Goal: Information Seeking & Learning: Check status

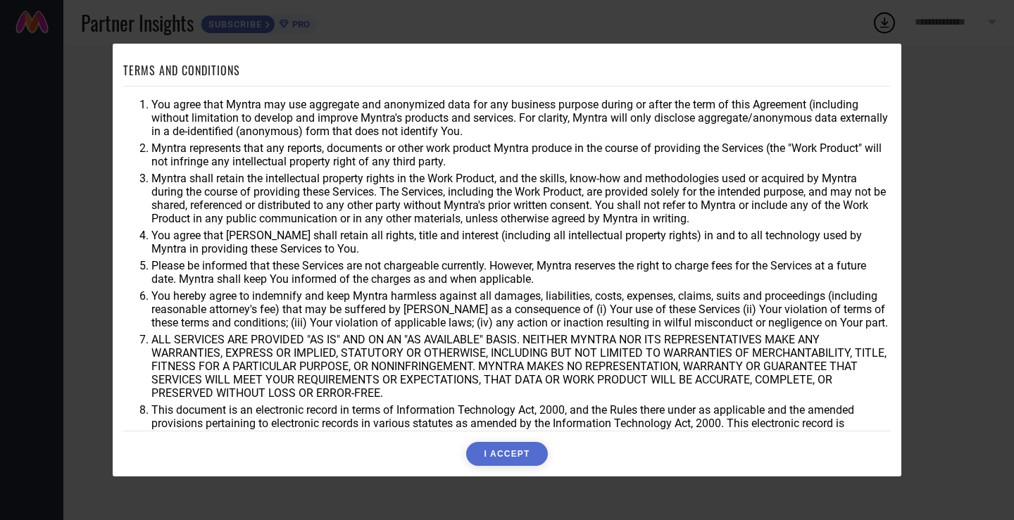
click at [510, 455] on button "I ACCEPT" at bounding box center [506, 454] width 81 height 24
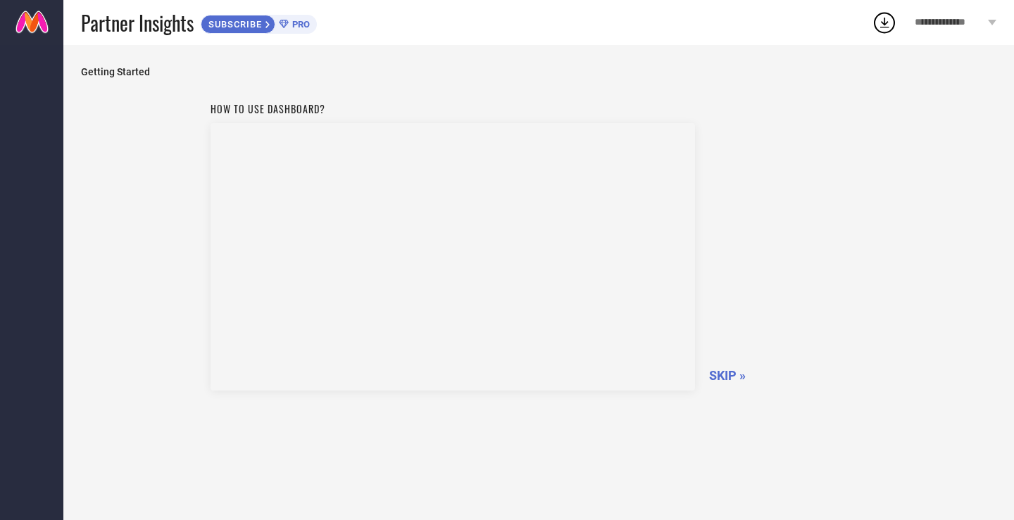
click at [723, 375] on span "SKIP »" at bounding box center [727, 375] width 37 height 15
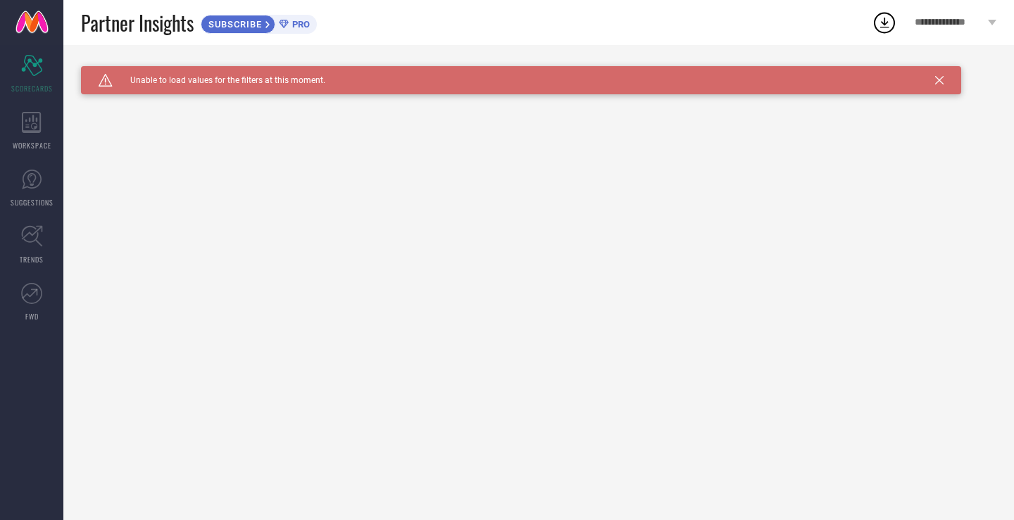
click at [945, 79] on div "Caution Created with Sketch. Unable to load values for the filters at this mome…" at bounding box center [521, 80] width 880 height 28
click at [28, 73] on icon "Scorecard" at bounding box center [32, 65] width 22 height 21
click at [27, 128] on icon at bounding box center [32, 122] width 20 height 21
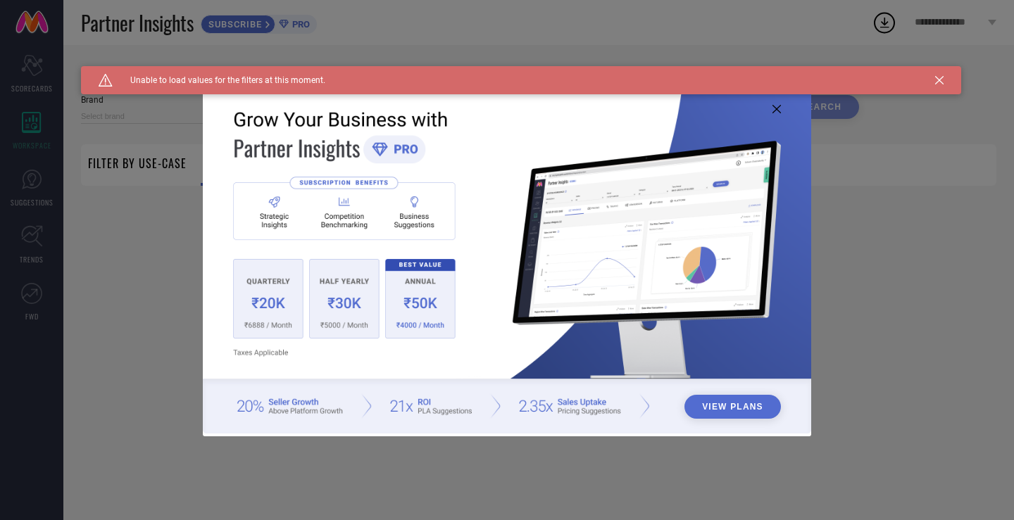
type input "1 STOP FASHION"
type input "All"
click at [777, 104] on img at bounding box center [507, 259] width 608 height 350
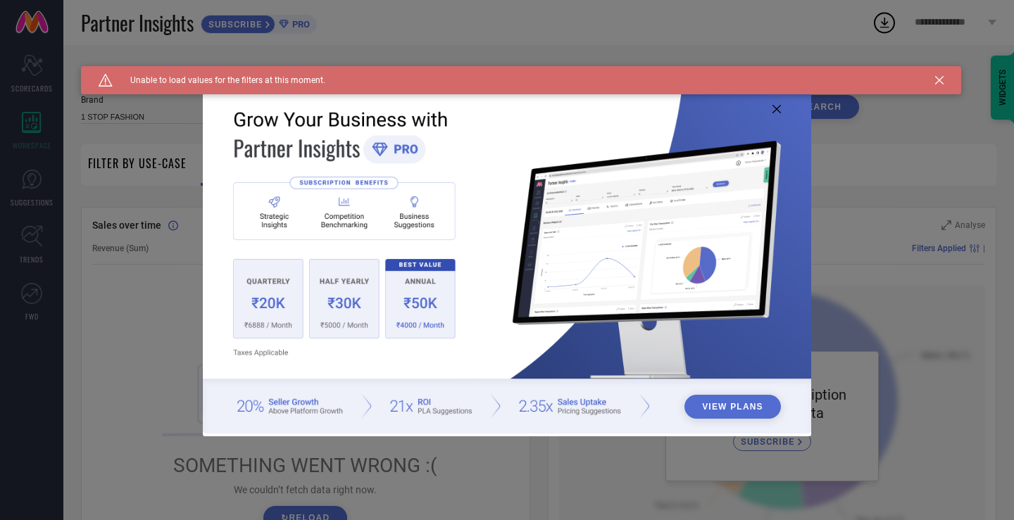
click at [715, 403] on button "View Plans" at bounding box center [732, 407] width 96 height 24
click at [938, 76] on icon at bounding box center [939, 80] width 8 height 8
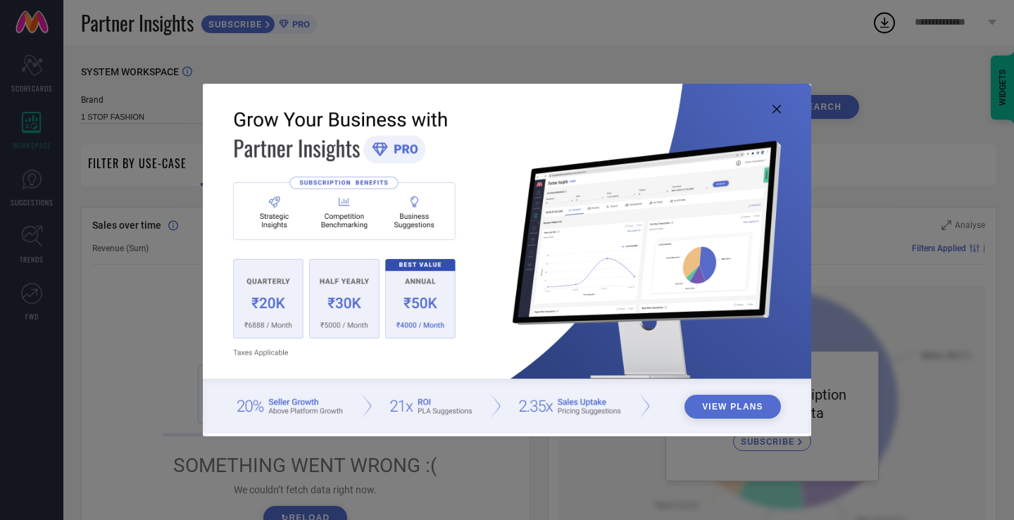
drag, startPoint x: 45, startPoint y: 202, endPoint x: 36, endPoint y: 193, distance: 12.9
click at [43, 201] on div "View Plans" at bounding box center [507, 260] width 1014 height 520
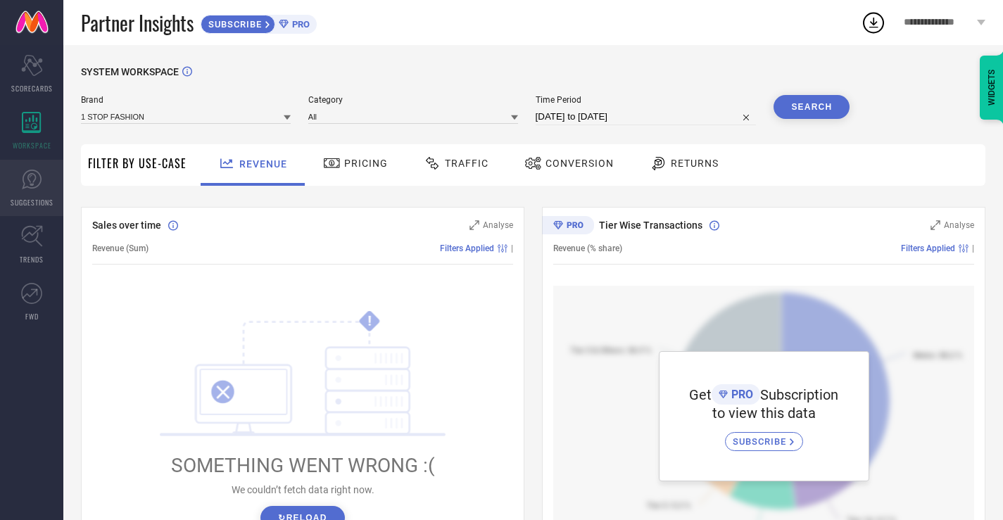
click at [34, 190] on link "SUGGESTIONS" at bounding box center [31, 188] width 63 height 56
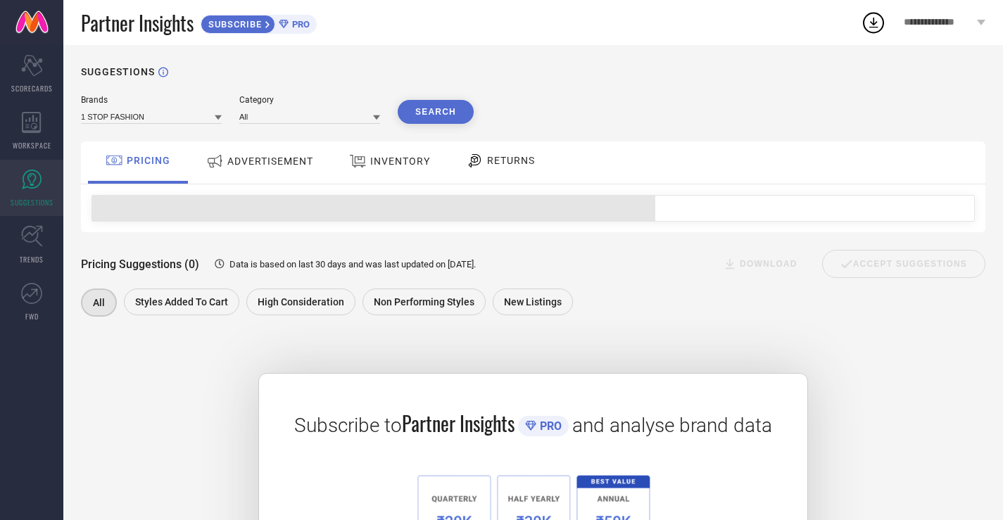
click at [249, 163] on span "ADVERTISEMENT" at bounding box center [270, 161] width 86 height 11
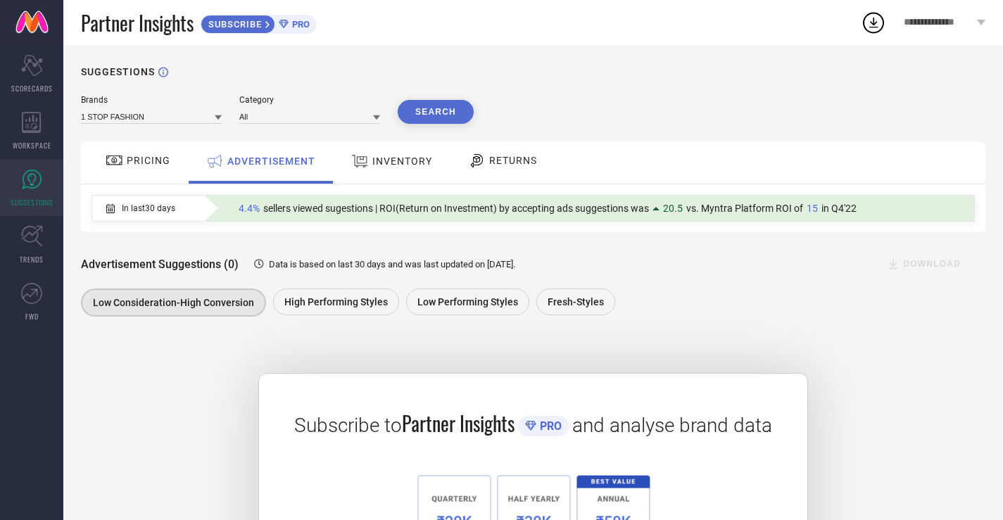
click at [392, 165] on span "INVENTORY" at bounding box center [402, 161] width 60 height 11
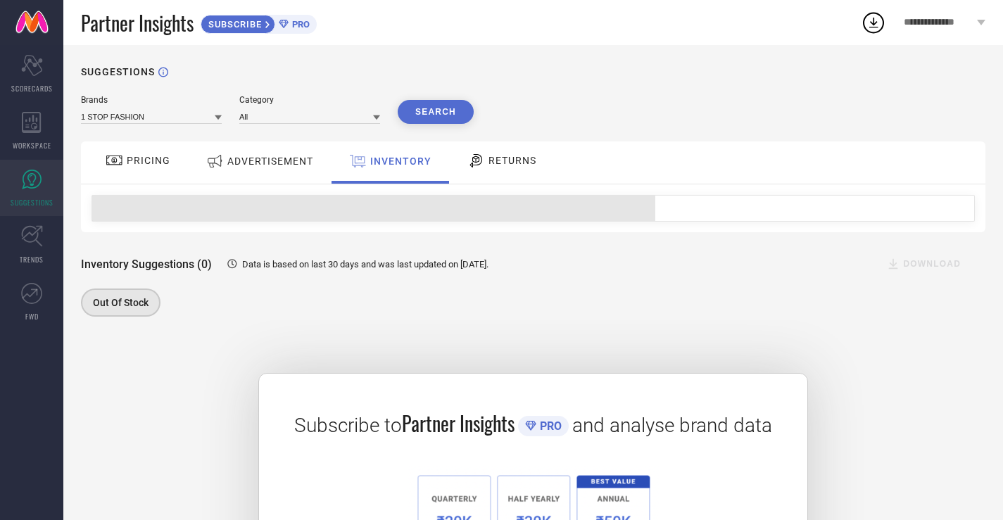
click at [499, 165] on span "RETURNS" at bounding box center [513, 160] width 48 height 11
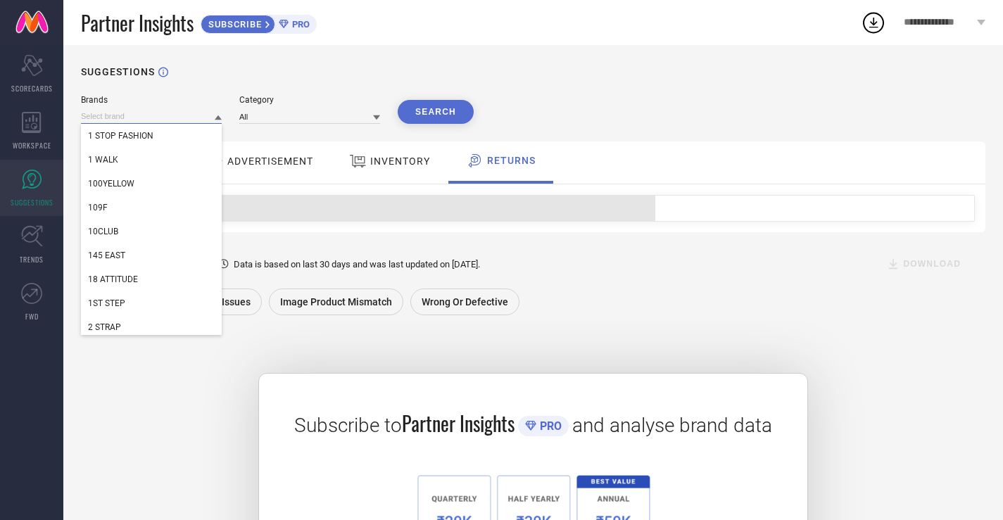
click at [158, 120] on input at bounding box center [151, 116] width 141 height 15
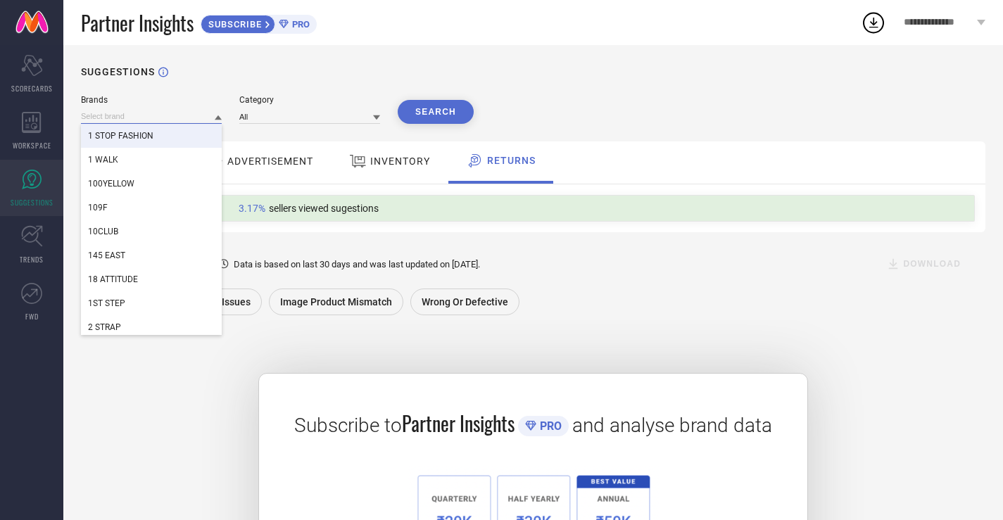
click at [120, 115] on input at bounding box center [151, 116] width 141 height 15
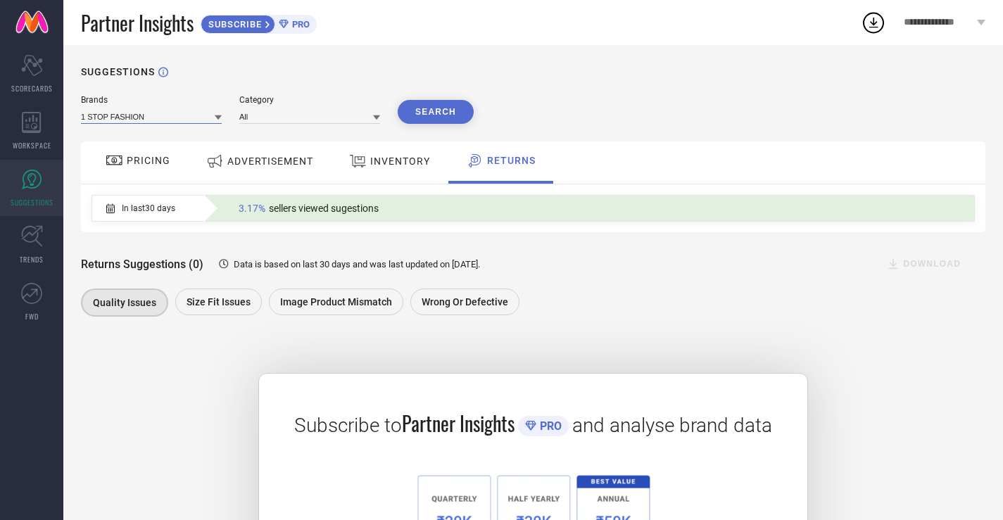
click at [165, 122] on input at bounding box center [151, 116] width 141 height 15
type input "doda"
click at [165, 123] on input "doda" at bounding box center [151, 116] width 141 height 15
click at [165, 123] on input at bounding box center [151, 116] width 141 height 15
type input "DODA"
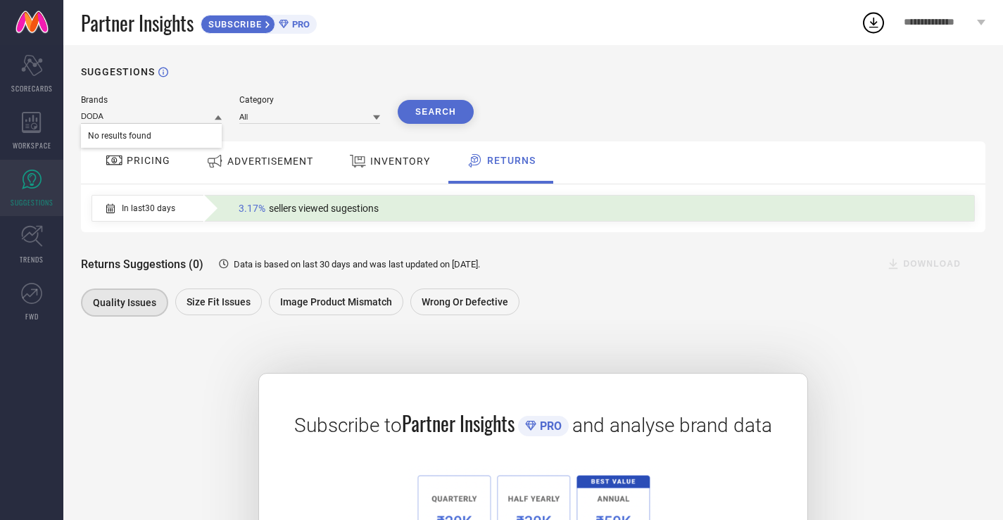
click at [260, 108] on div "Category All" at bounding box center [309, 109] width 141 height 29
click at [268, 119] on input at bounding box center [309, 116] width 141 height 15
type input "S"
type input "F"
type input "SHOES"
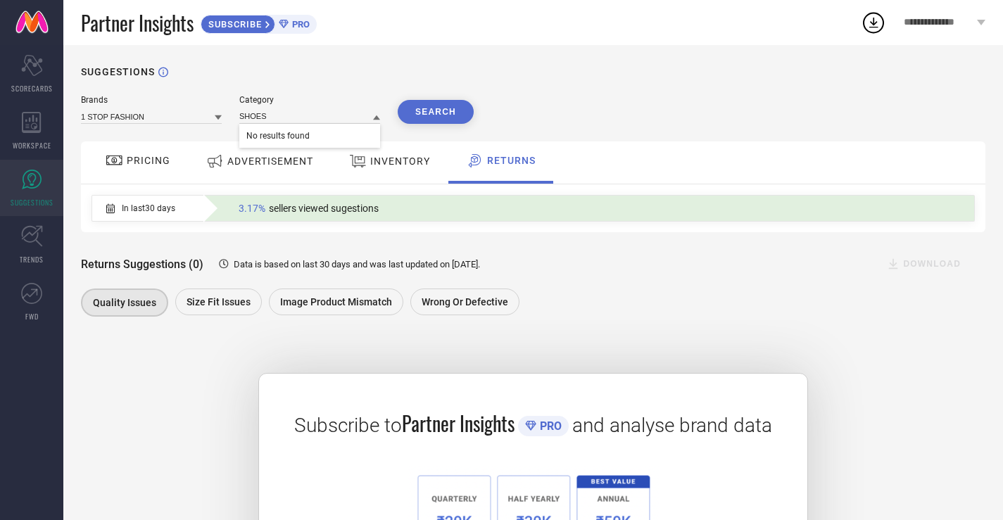
click at [577, 101] on div "Brands 1 STOP FASHION Category SHOES No results found Search" at bounding box center [533, 109] width 905 height 29
click at [27, 246] on icon at bounding box center [32, 236] width 22 height 22
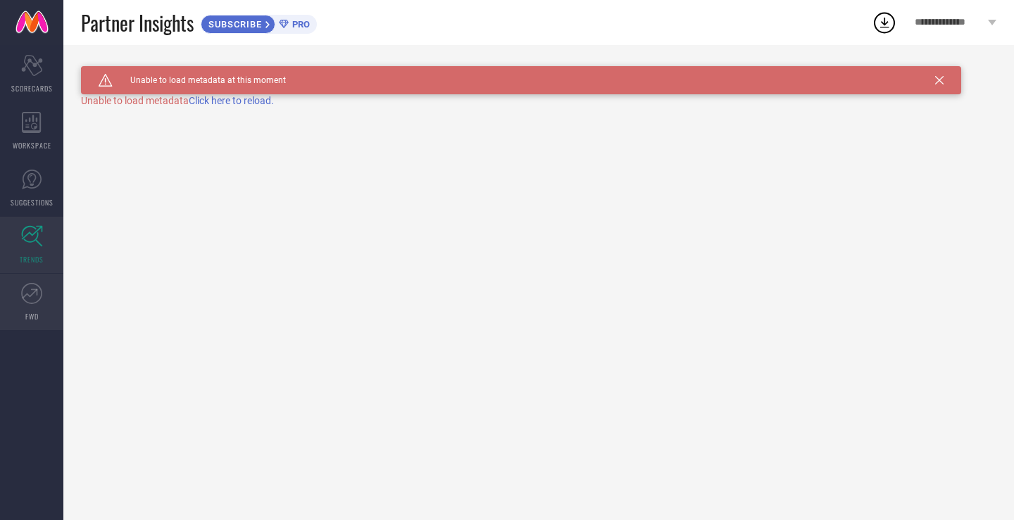
click at [32, 300] on icon at bounding box center [31, 293] width 21 height 21
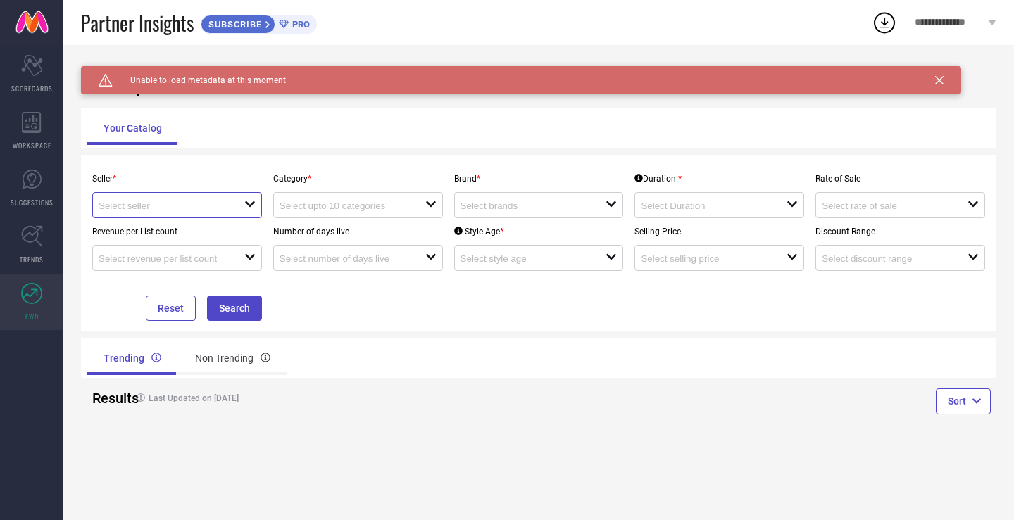
click at [107, 210] on input at bounding box center [164, 206] width 131 height 11
click at [373, 195] on div "open" at bounding box center [358, 205] width 170 height 26
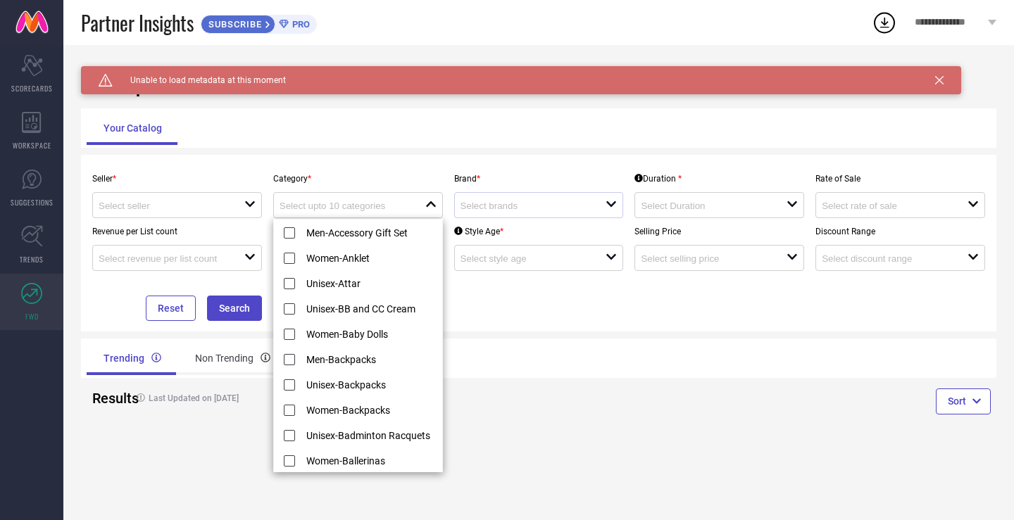
click at [503, 201] on div at bounding box center [534, 205] width 146 height 13
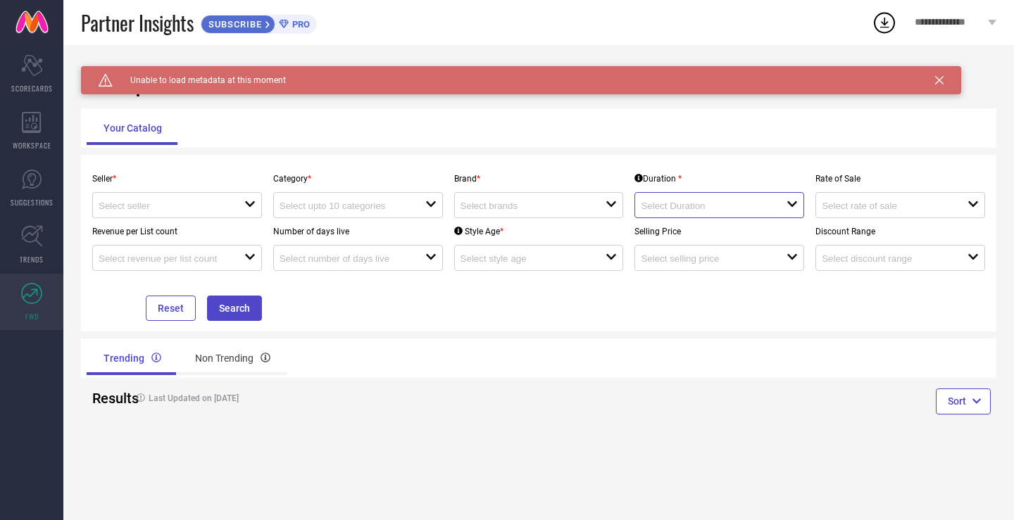
click at [699, 204] on input at bounding box center [706, 206] width 131 height 11
click at [842, 207] on input at bounding box center [887, 206] width 131 height 11
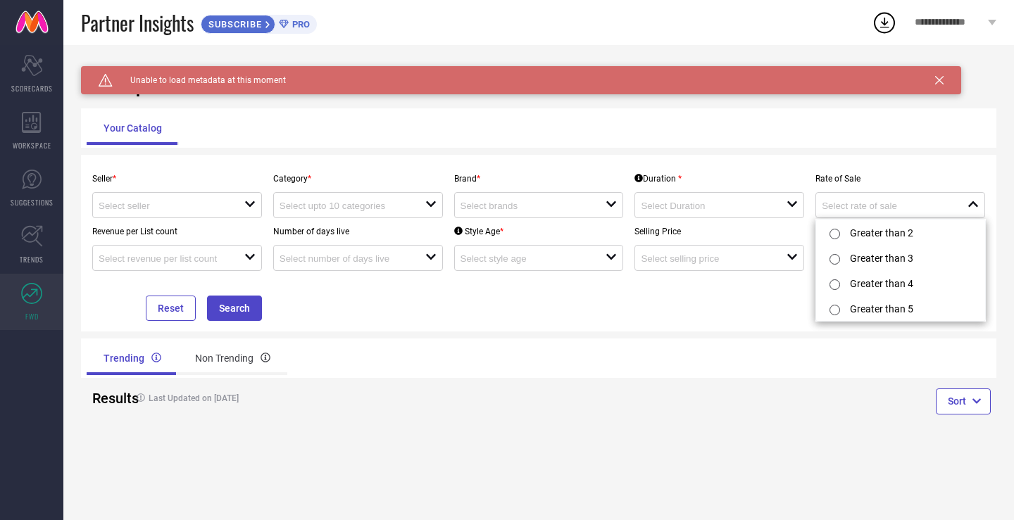
click at [657, 508] on div "Caution Created with Sketch. Unable to load metadata at this moment TrendXplore…" at bounding box center [538, 282] width 951 height 475
